Goal: Information Seeking & Learning: Find specific fact

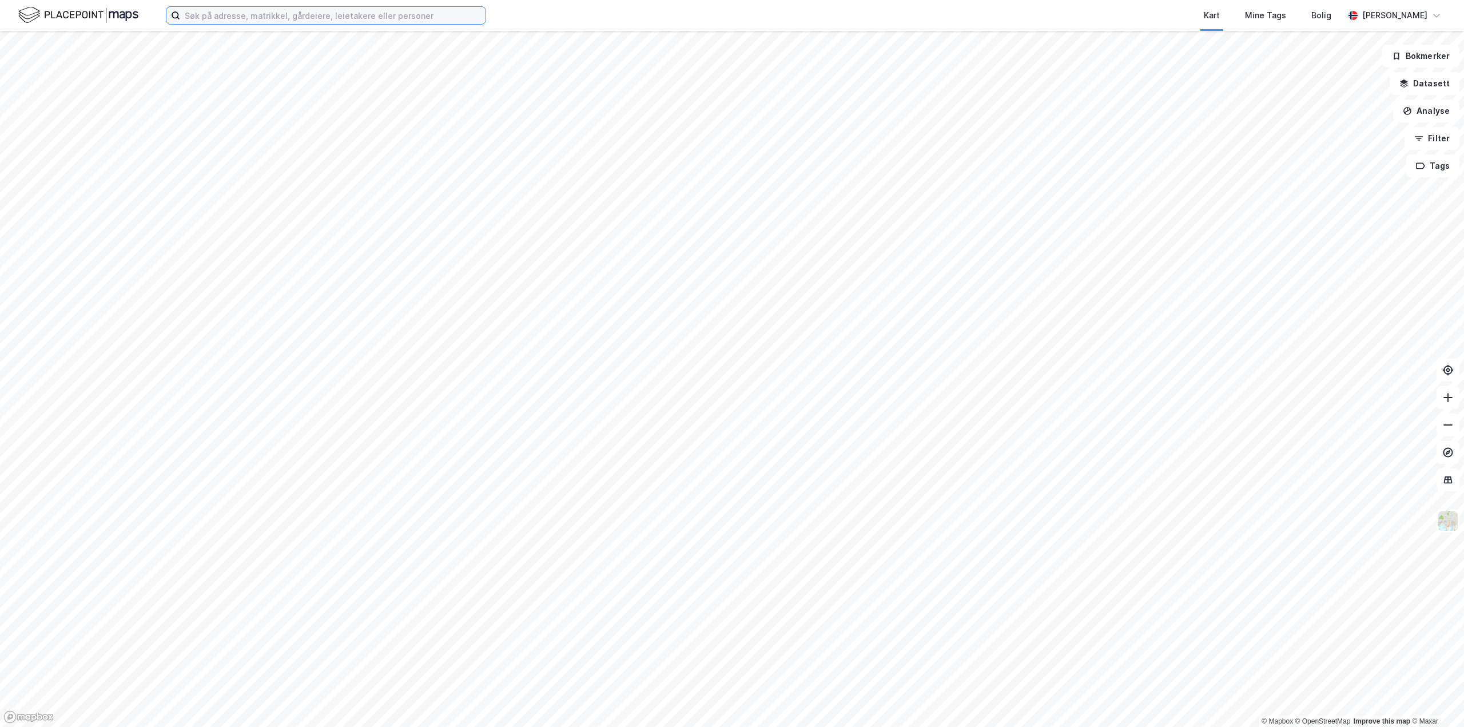
click at [345, 15] on input at bounding box center [332, 15] width 305 height 17
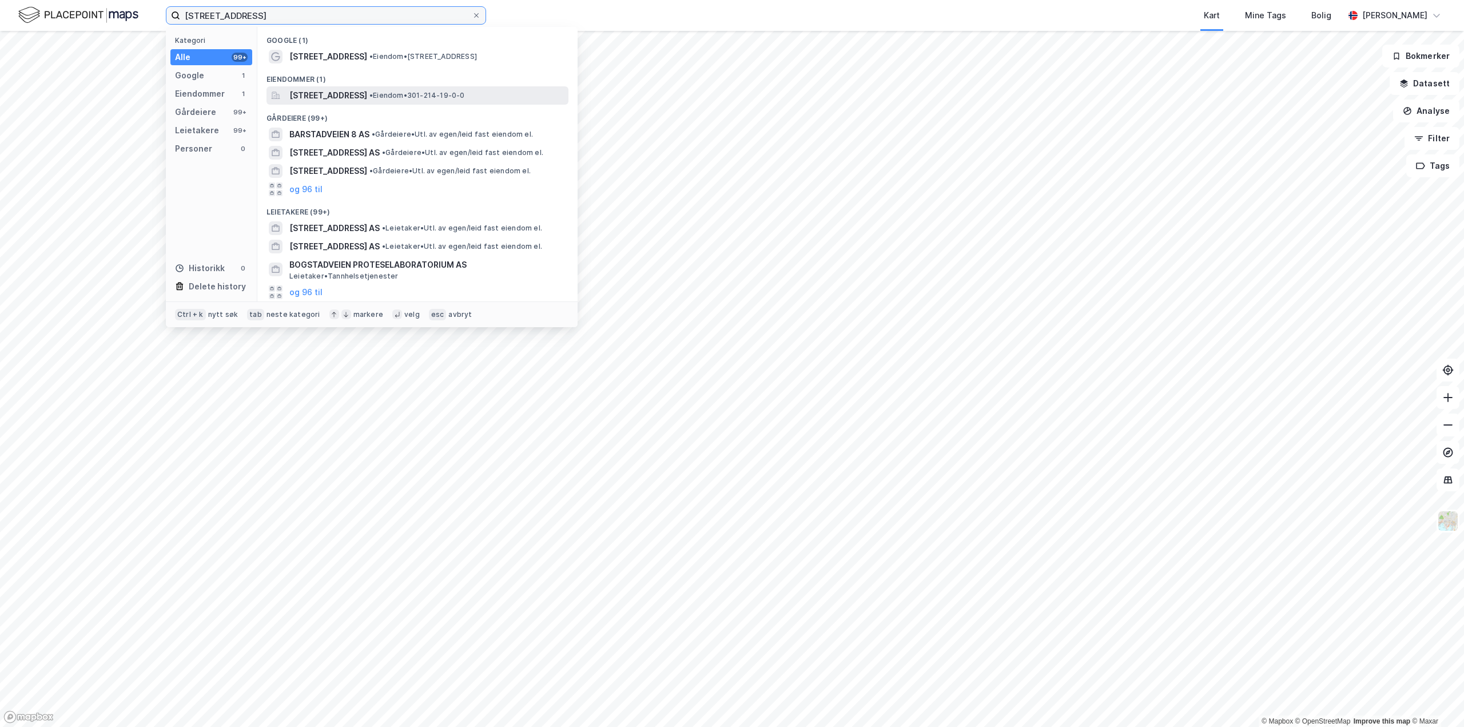
type input "[STREET_ADDRESS]"
click at [356, 87] on div "[STREET_ADDRESS] • Eiendom • 301-214-19-0-0" at bounding box center [417, 95] width 302 height 18
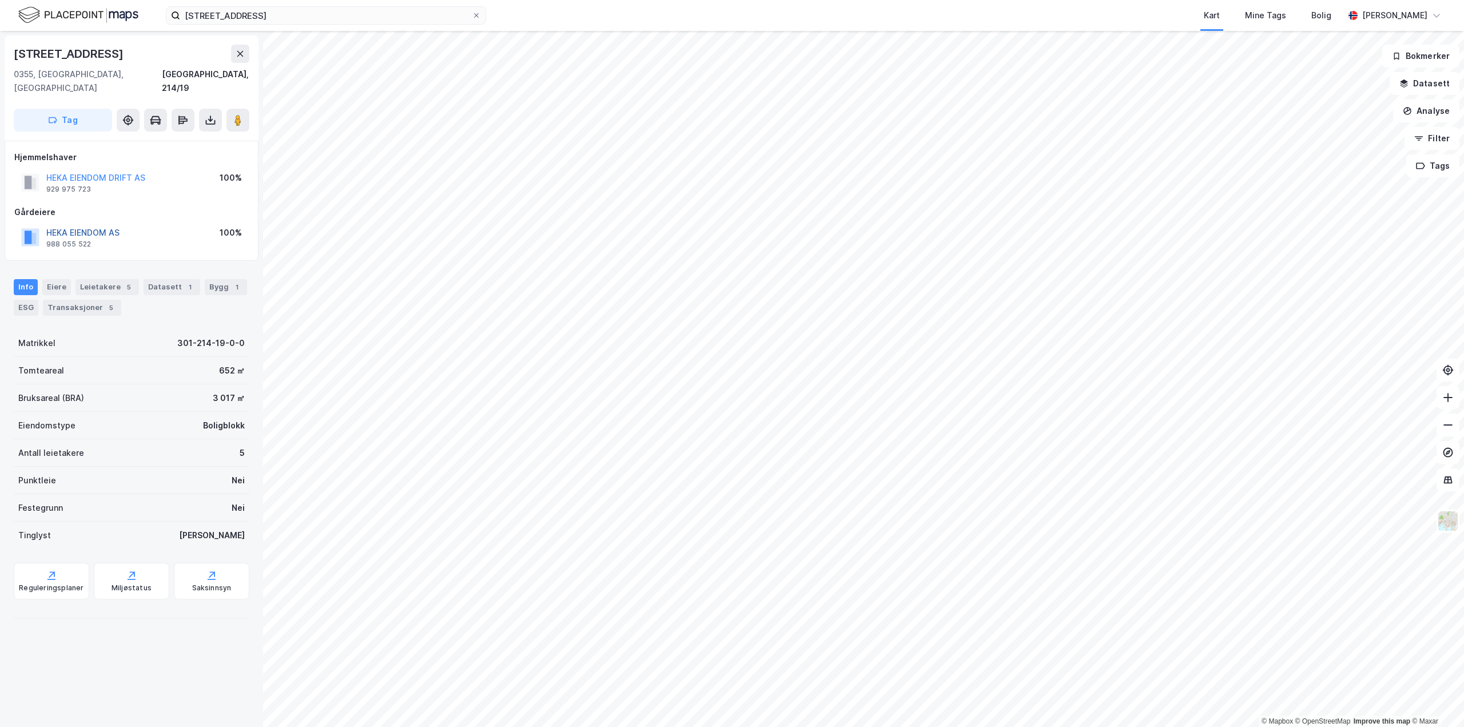
click at [0, 0] on button "HEKA EIENDOM AS" at bounding box center [0, 0] width 0 height 0
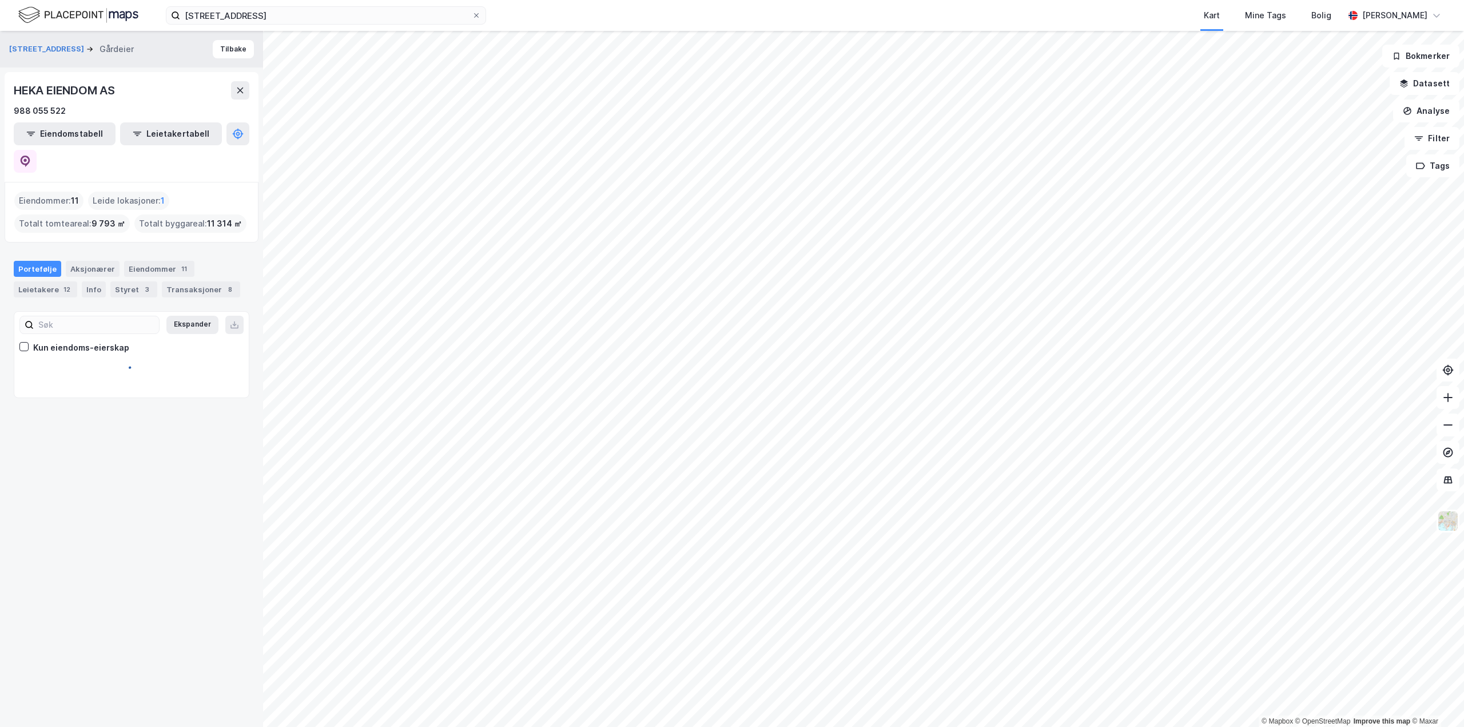
click at [93, 261] on div "Aksjonærer" at bounding box center [93, 269] width 54 height 16
